Goal: Task Accomplishment & Management: Understand process/instructions

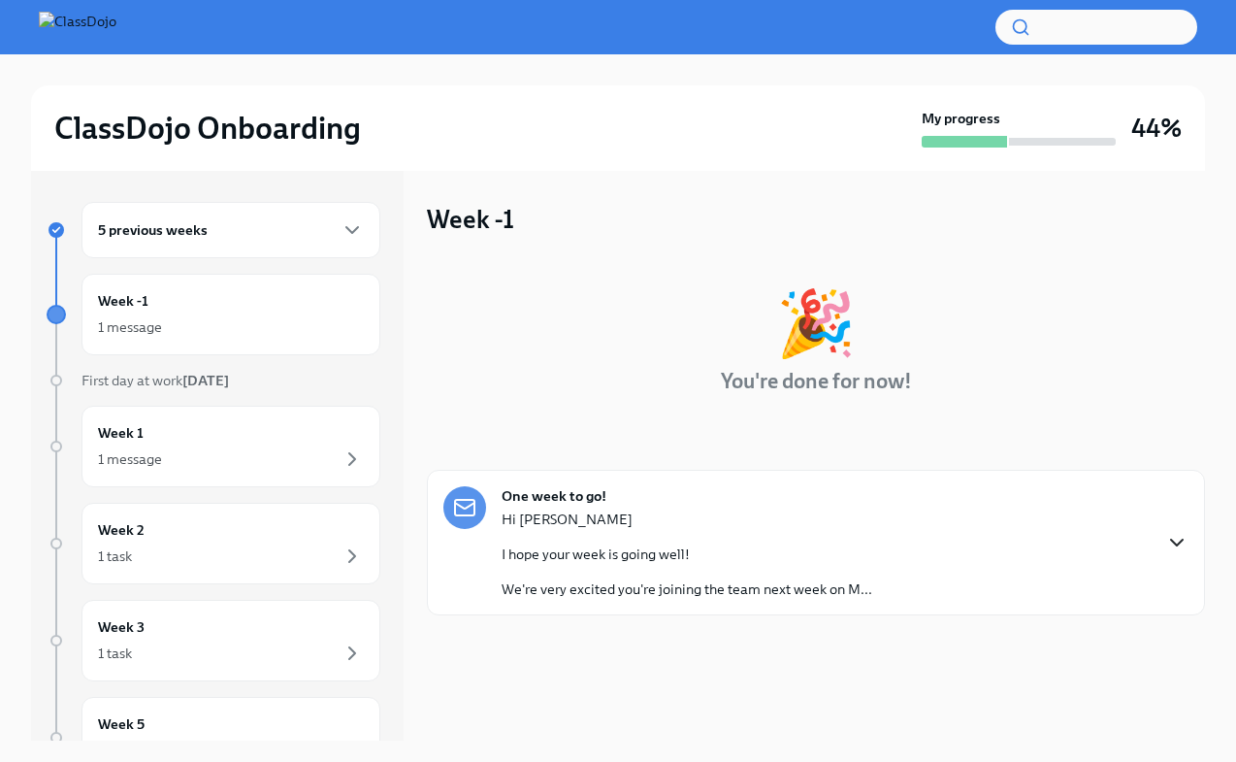
click at [1184, 544] on icon "button" at bounding box center [1177, 542] width 23 height 23
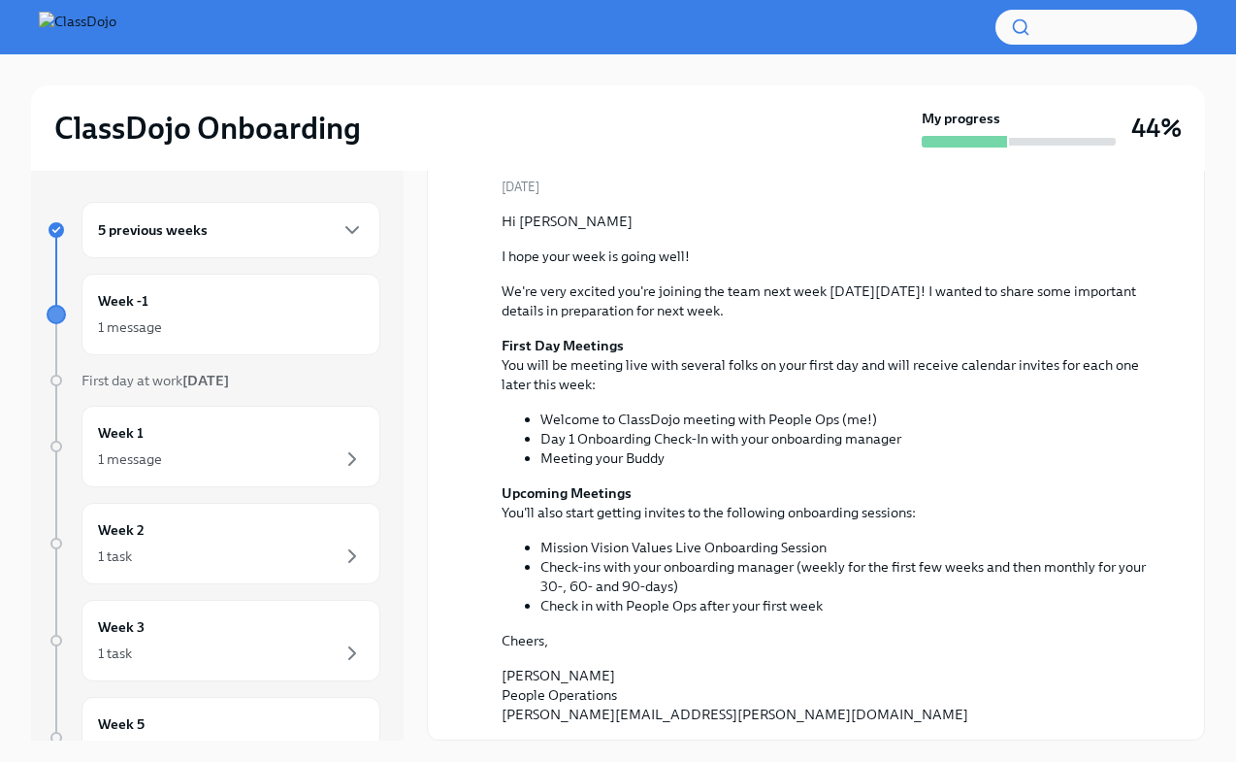
click at [234, 238] on div "5 previous weeks" at bounding box center [231, 229] width 266 height 23
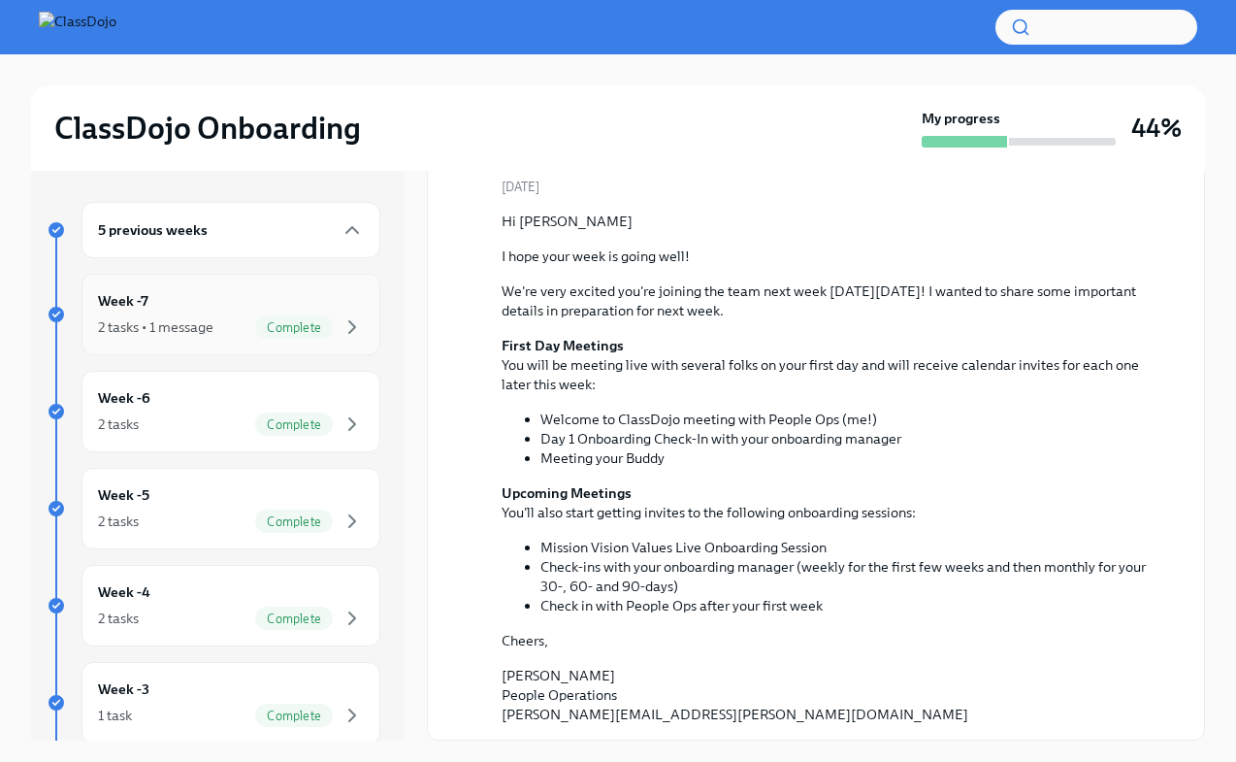
click at [197, 341] on div "Week -7 2 tasks • 1 message Complete" at bounding box center [231, 315] width 299 height 82
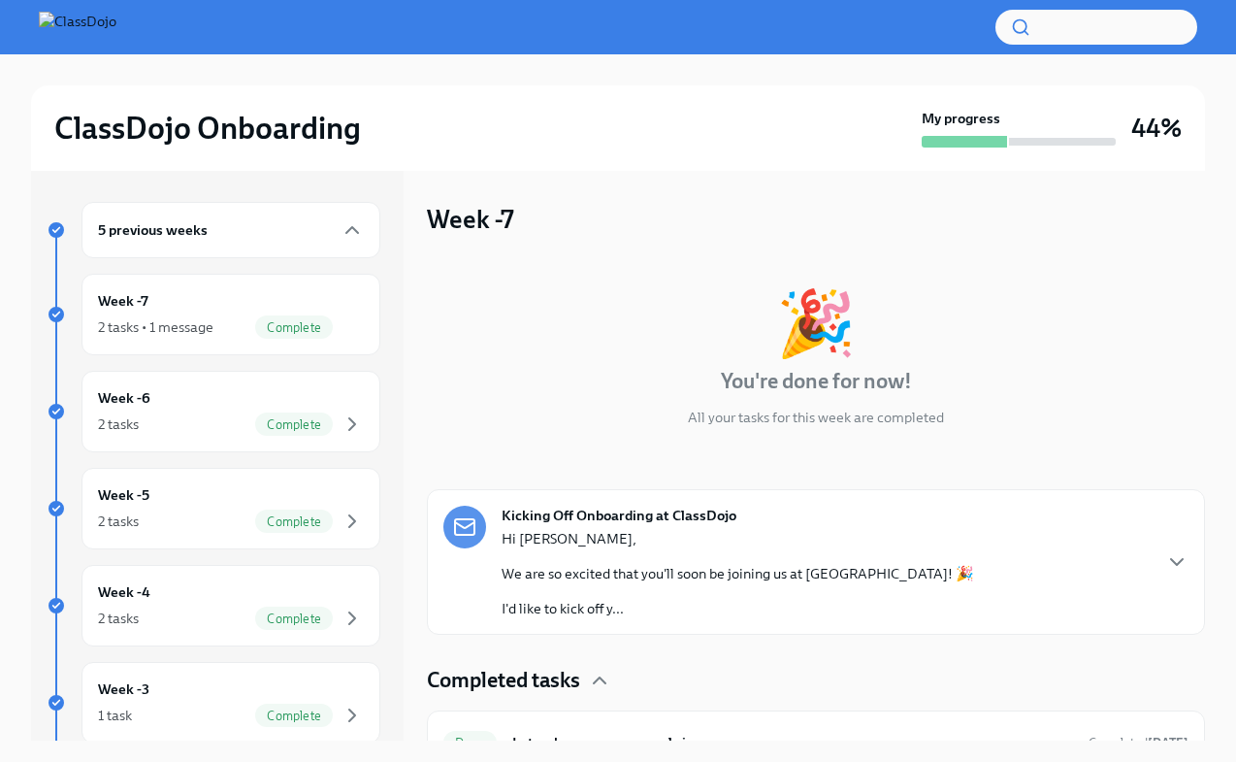
scroll to position [4, 0]
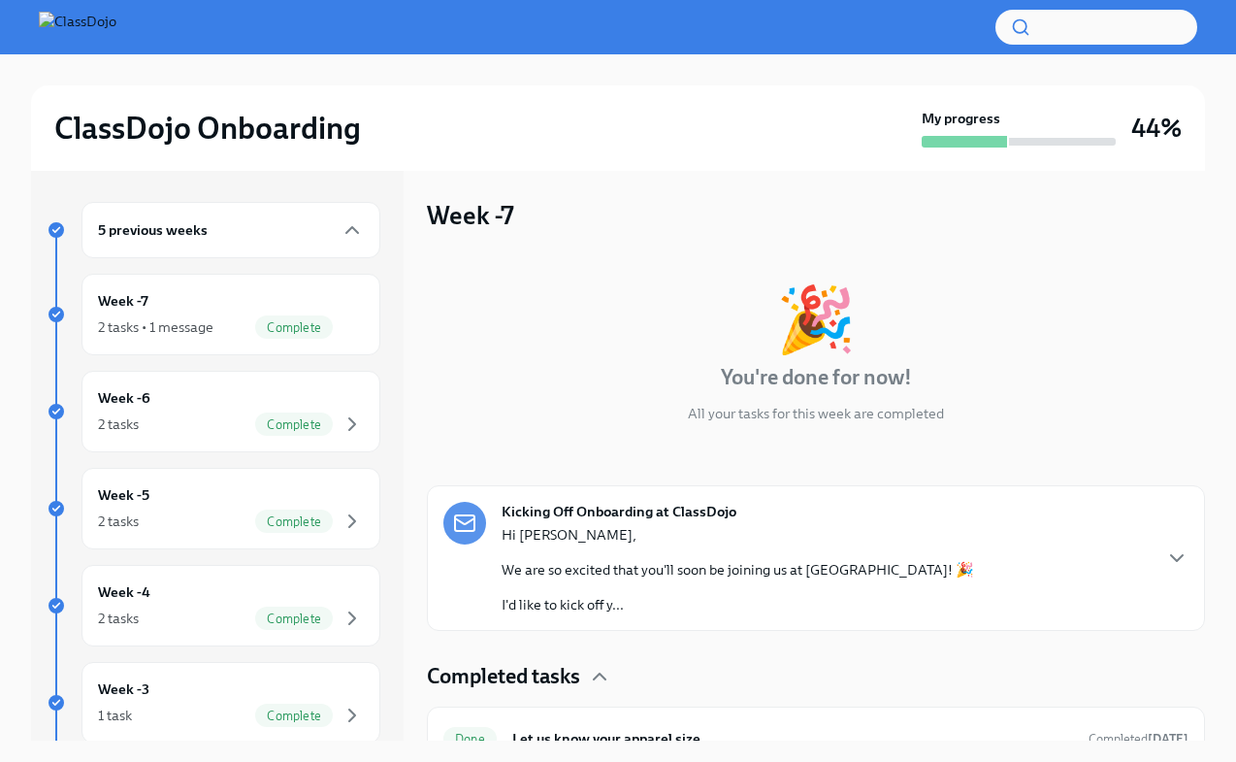
click at [676, 559] on div "Hi [PERSON_NAME], We are so excited that you'll soon be joining us at ClassDojo…" at bounding box center [738, 569] width 473 height 89
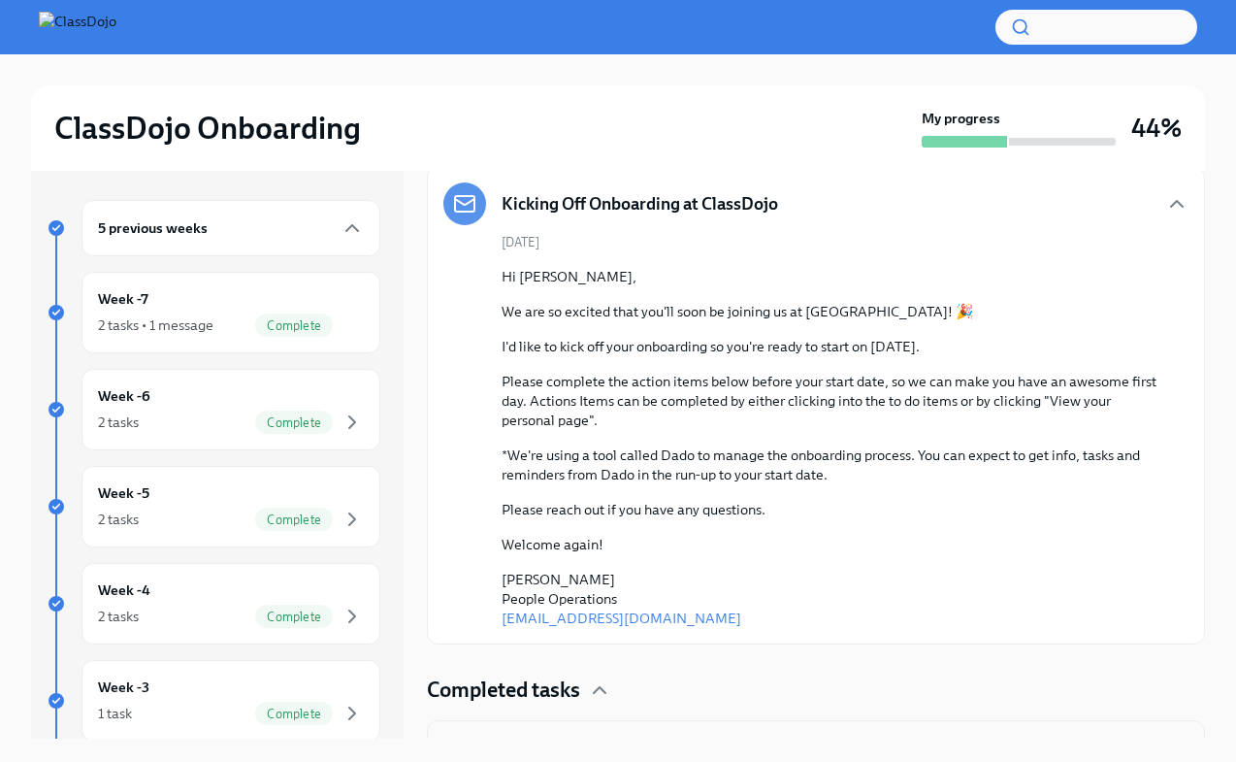
scroll to position [320, 0]
click at [150, 428] on div "2 tasks Complete" at bounding box center [231, 422] width 266 height 23
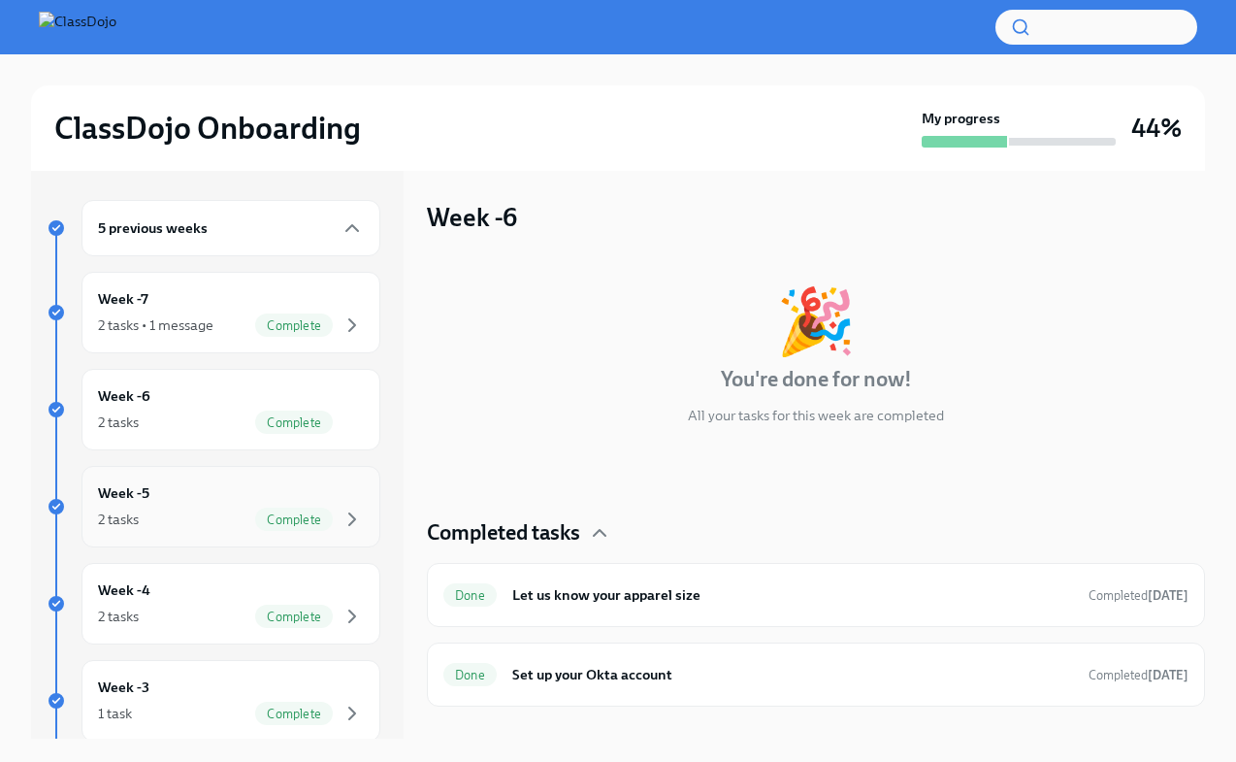
click at [155, 524] on div "2 tasks Complete" at bounding box center [231, 519] width 266 height 23
click at [330, 532] on div "Week -5 2 tasks Complete" at bounding box center [231, 507] width 299 height 82
click at [139, 513] on div "2 tasks" at bounding box center [118, 519] width 41 height 19
click at [156, 405] on div "Week -6 2 tasks Complete" at bounding box center [231, 409] width 266 height 49
click at [172, 342] on div "Week -7 2 tasks • 1 message Complete" at bounding box center [231, 313] width 299 height 82
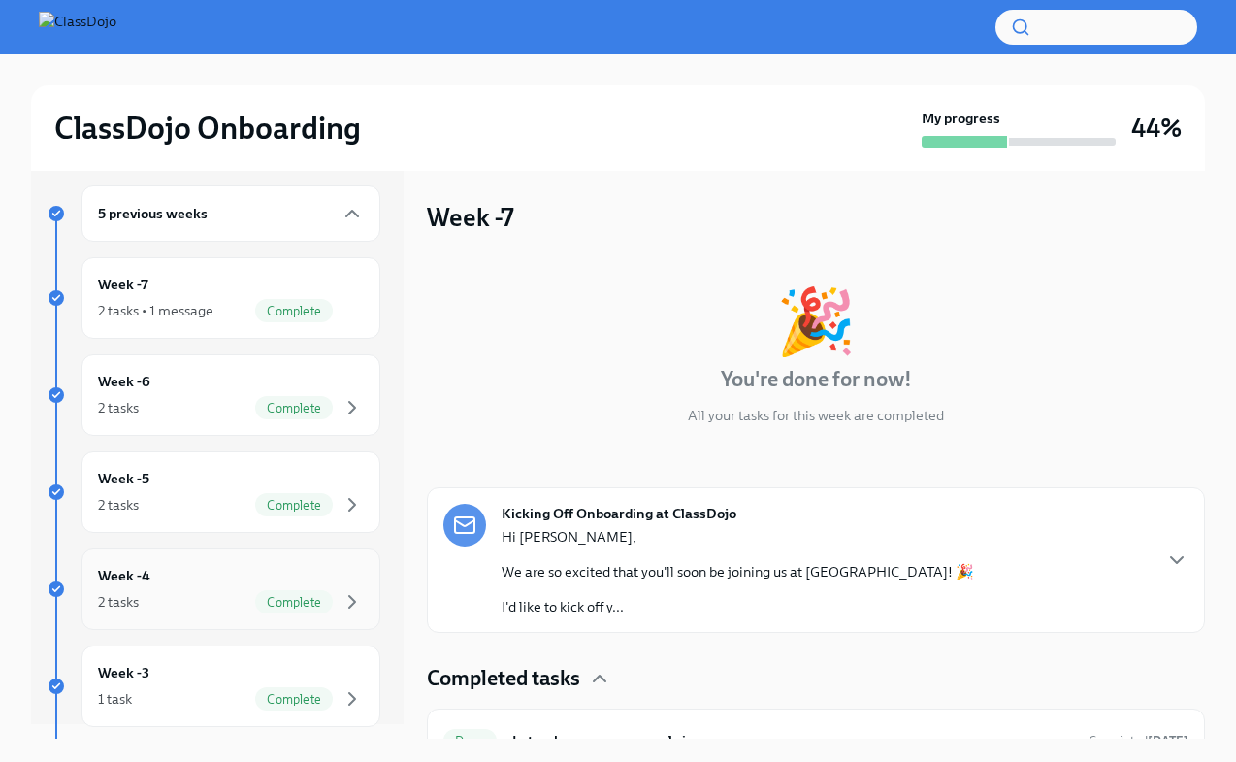
scroll to position [37, 0]
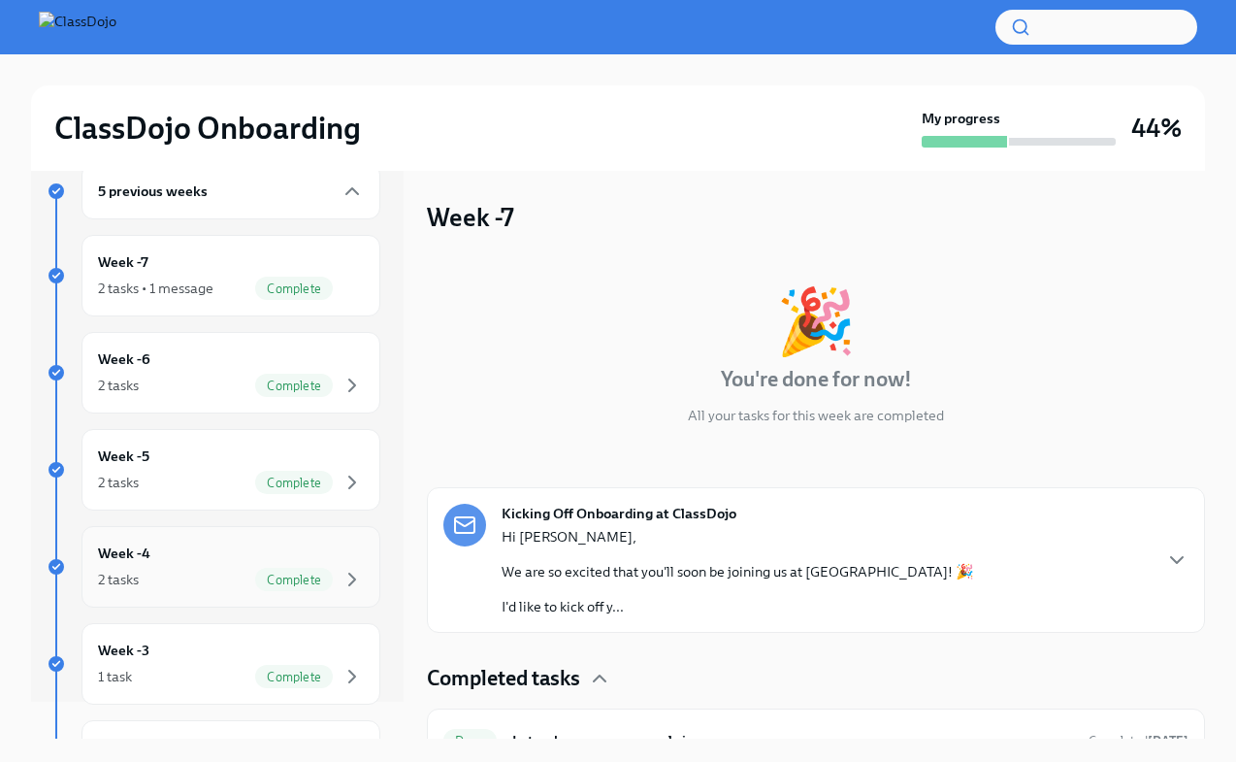
click at [167, 573] on div "2 tasks Complete" at bounding box center [231, 579] width 266 height 23
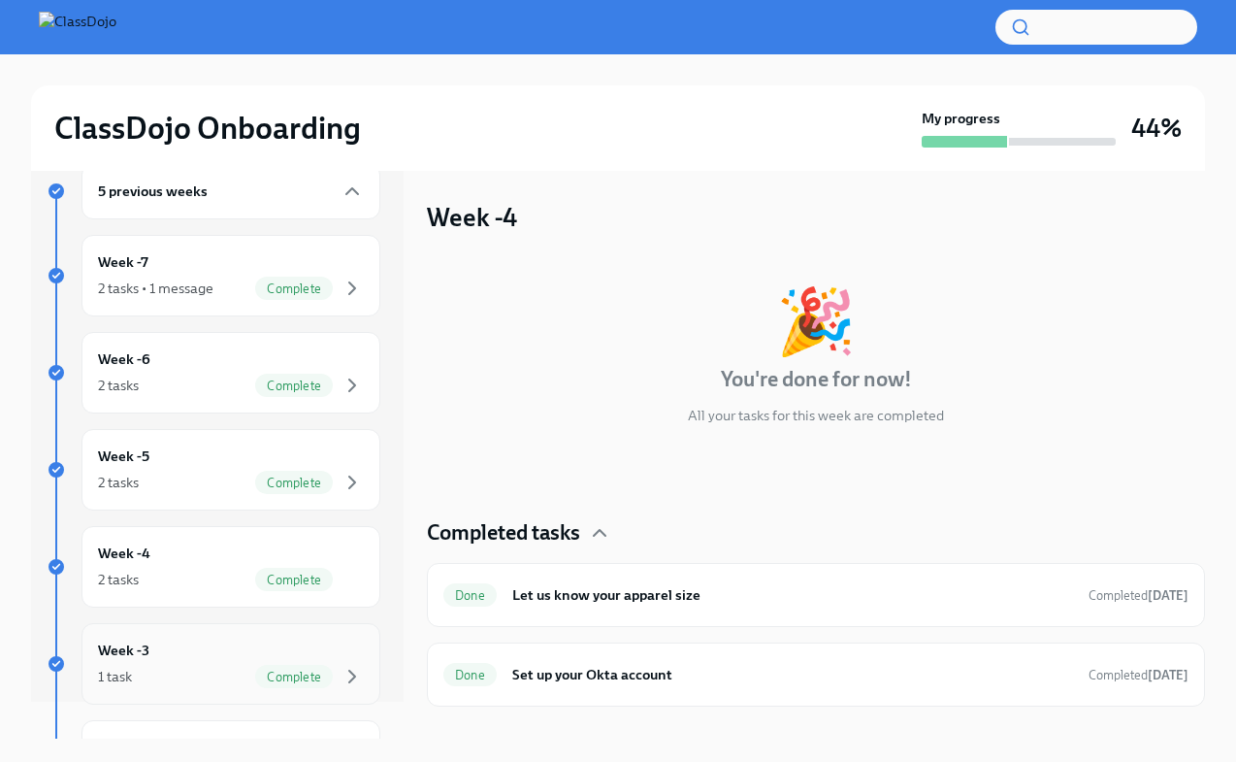
click at [196, 671] on div "1 task Complete" at bounding box center [231, 676] width 266 height 23
click at [569, 598] on h6 "Register for Navan (Travel Platform)" at bounding box center [792, 594] width 561 height 21
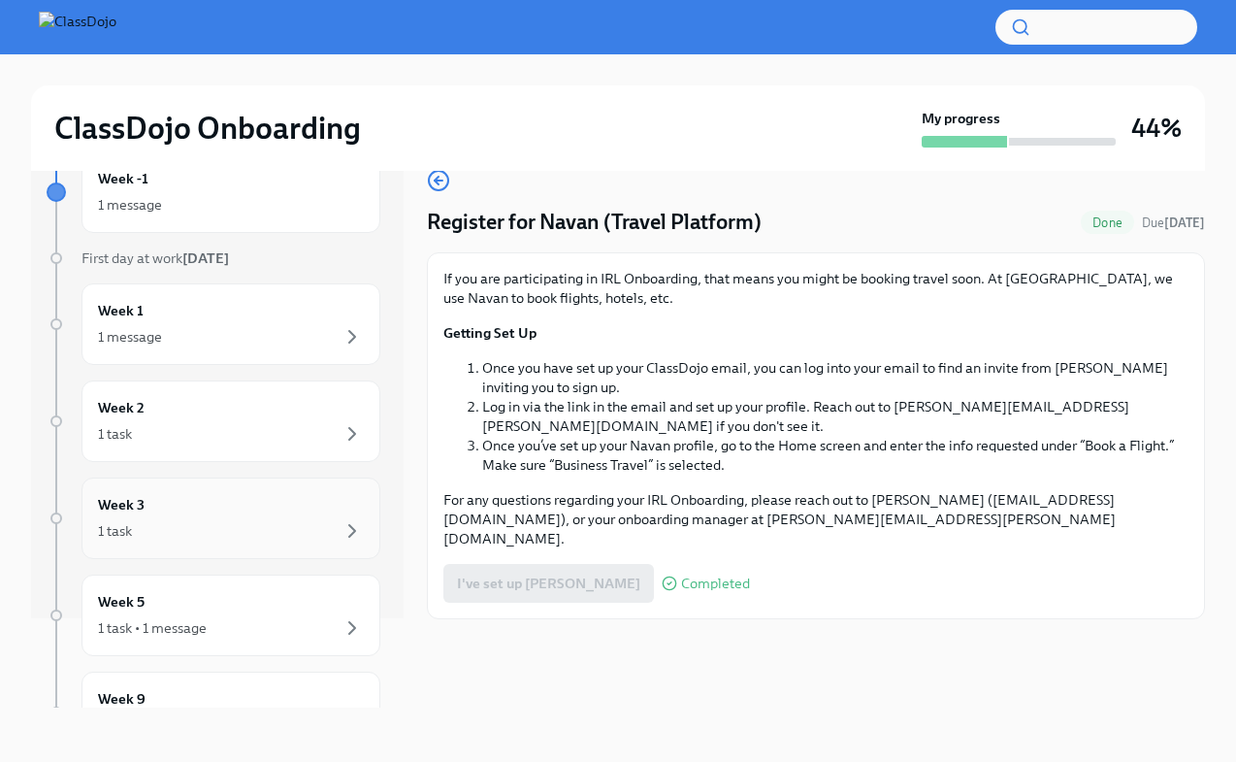
scroll to position [8, 0]
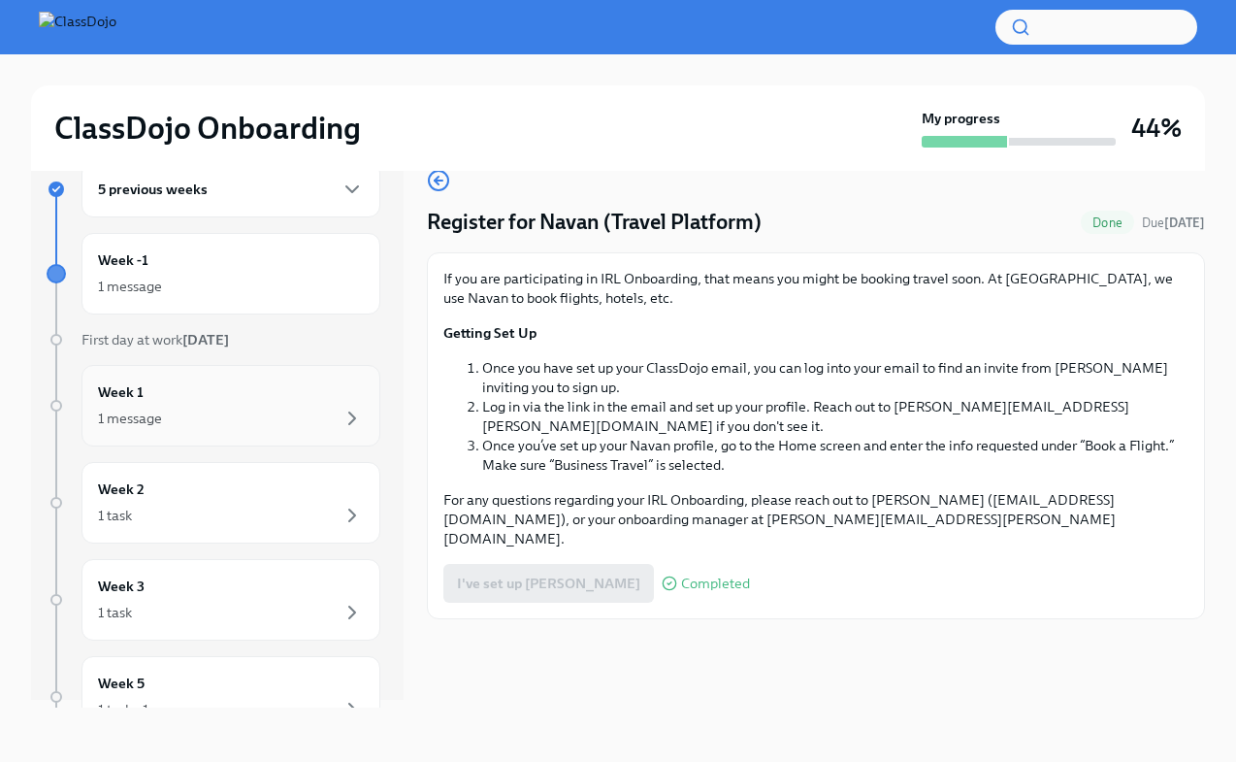
click at [262, 411] on div "1 message" at bounding box center [231, 418] width 266 height 23
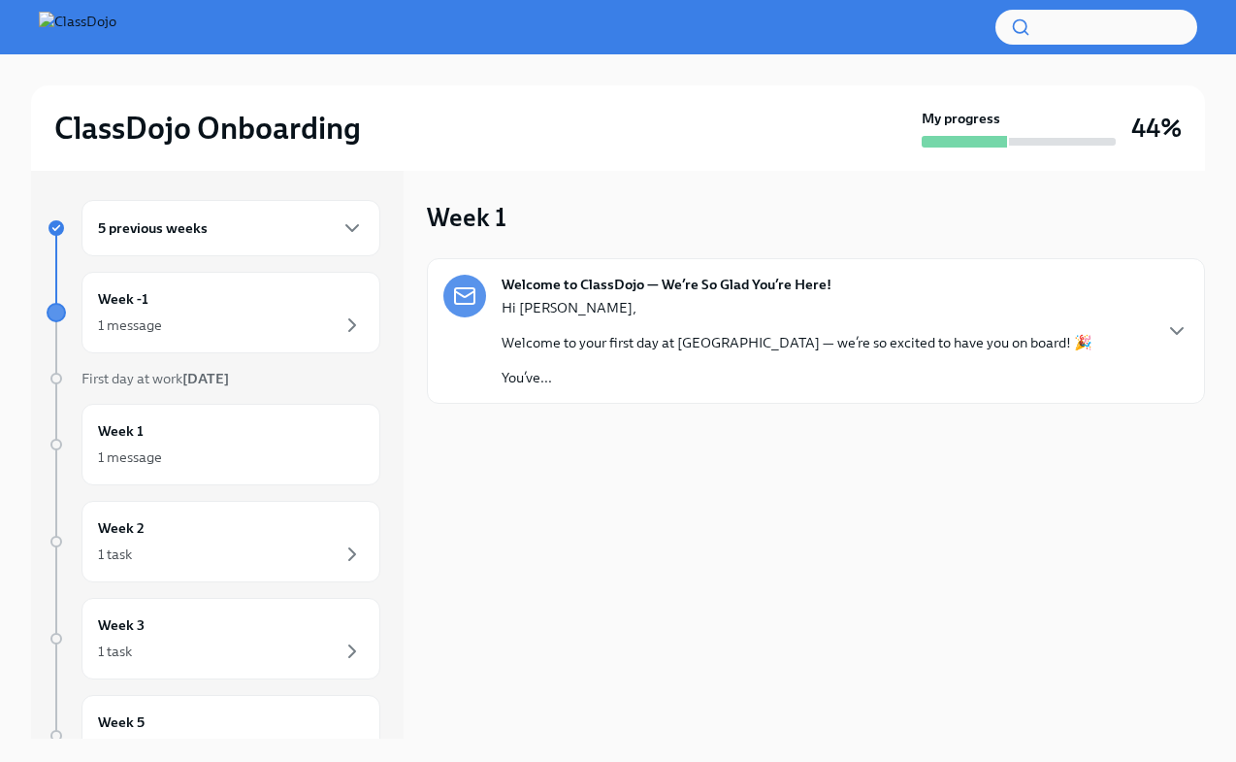
click at [1030, 331] on div "Hi [PERSON_NAME], Welcome to your first day at [GEOGRAPHIC_DATA] — we’re so exc…" at bounding box center [797, 342] width 591 height 89
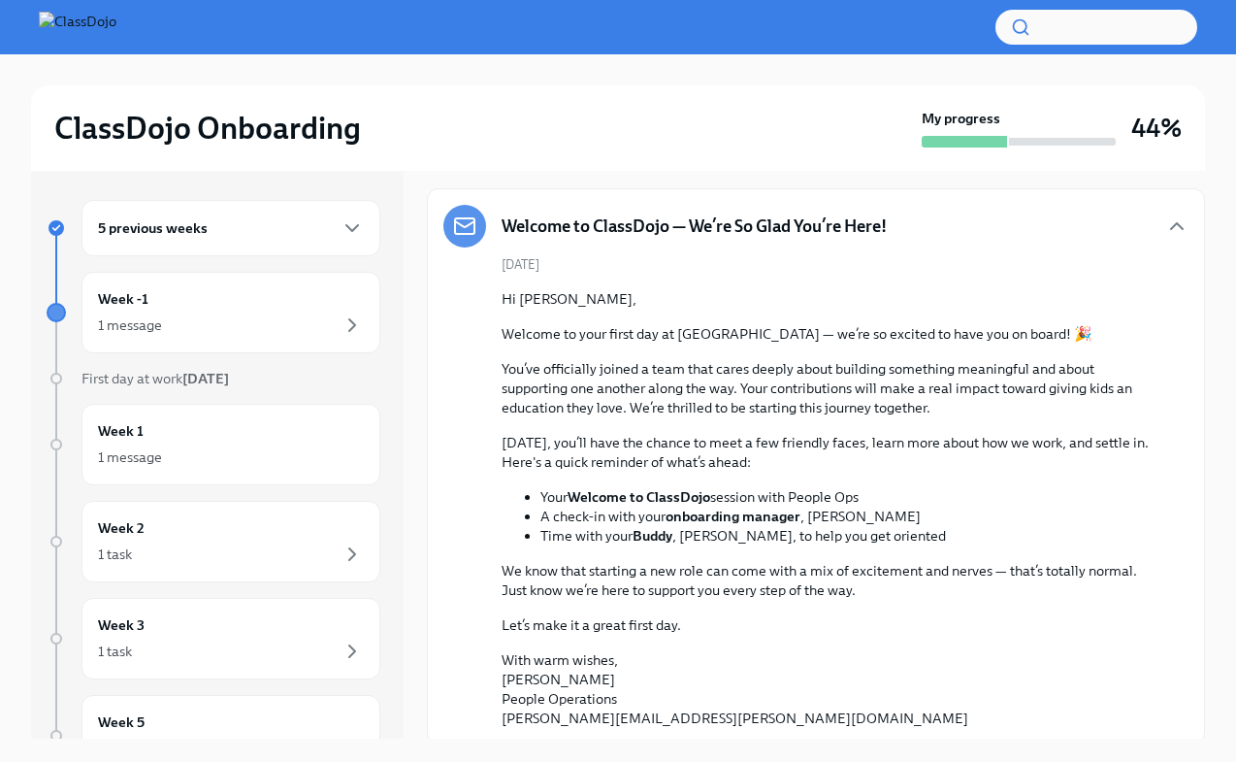
scroll to position [109, 0]
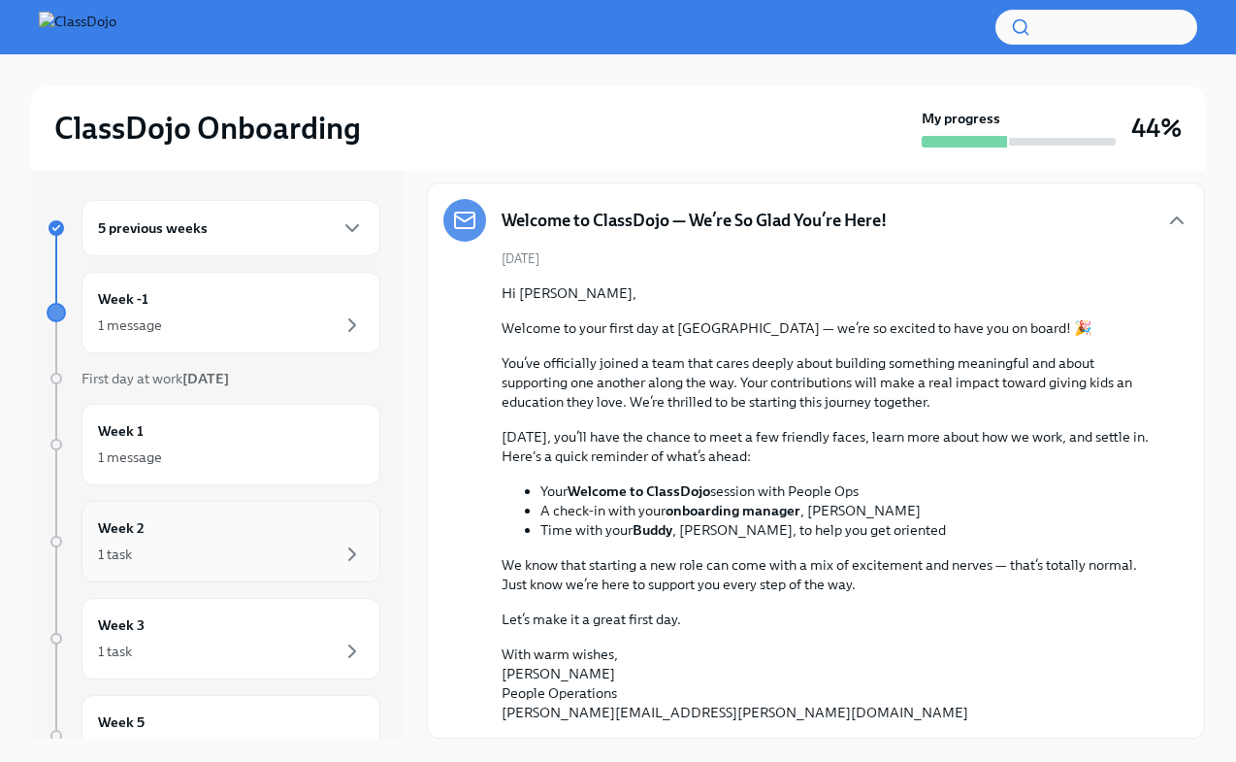
click at [206, 533] on div "Week 2 1 task" at bounding box center [231, 541] width 266 height 49
